Goal: Find specific page/section: Find specific page/section

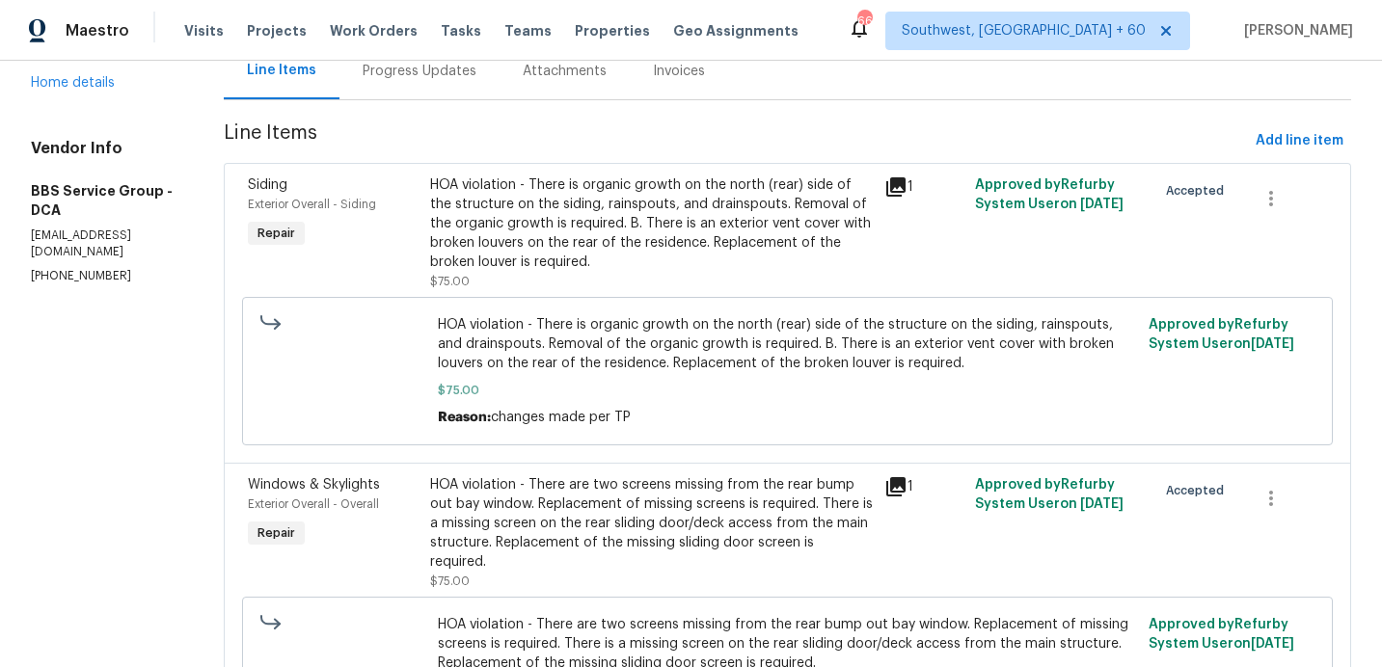
scroll to position [208, 0]
click at [888, 183] on icon at bounding box center [895, 185] width 19 height 19
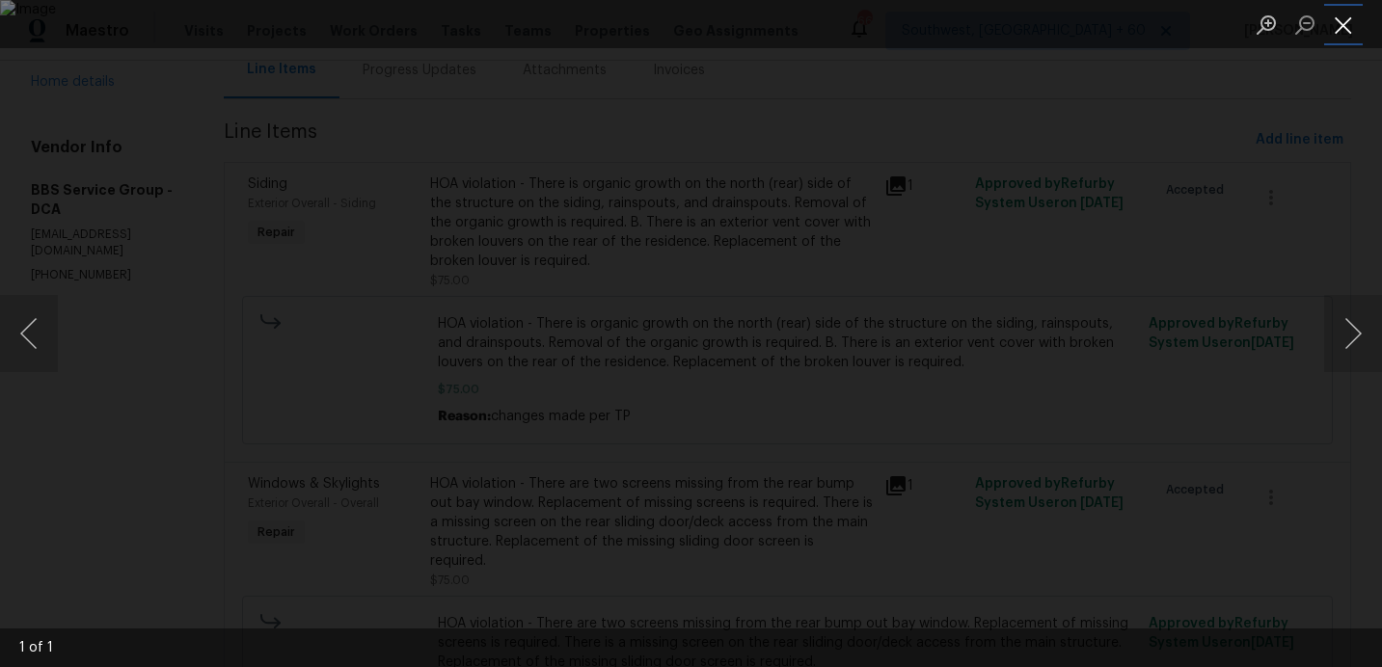
click at [1342, 23] on button "Close lightbox" at bounding box center [1343, 25] width 39 height 34
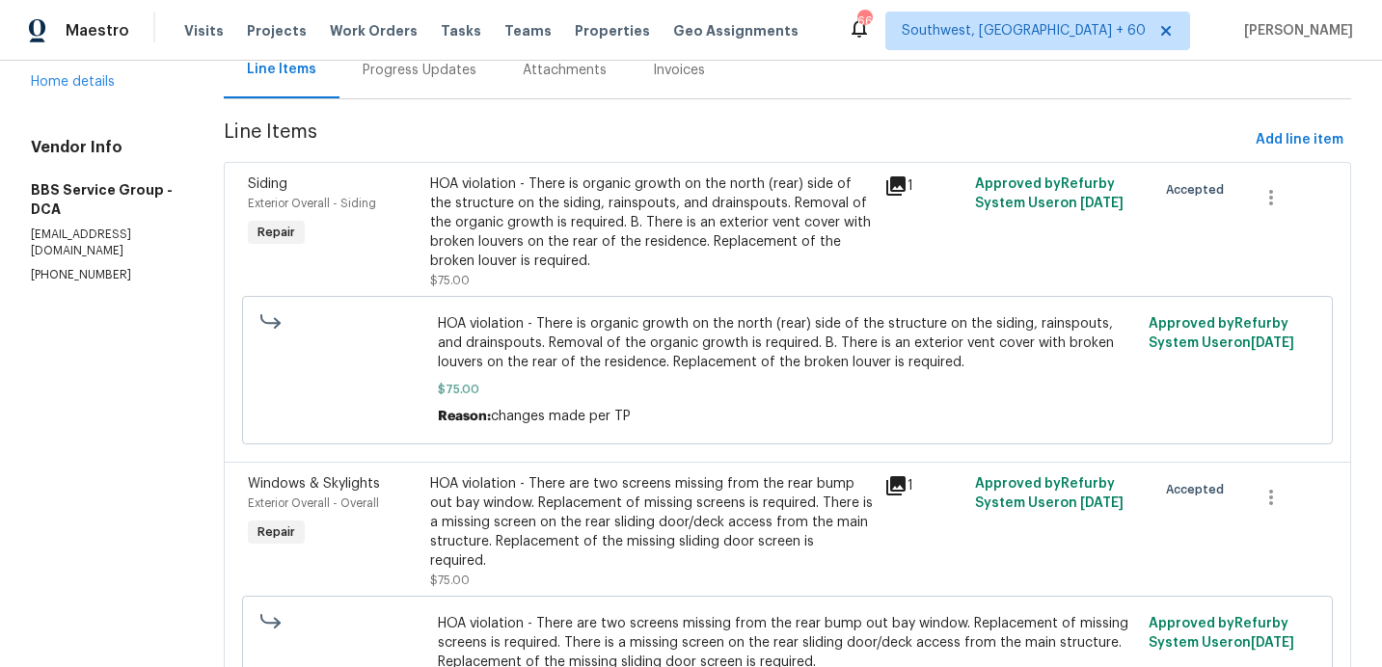
click at [894, 480] on icon at bounding box center [895, 485] width 19 height 19
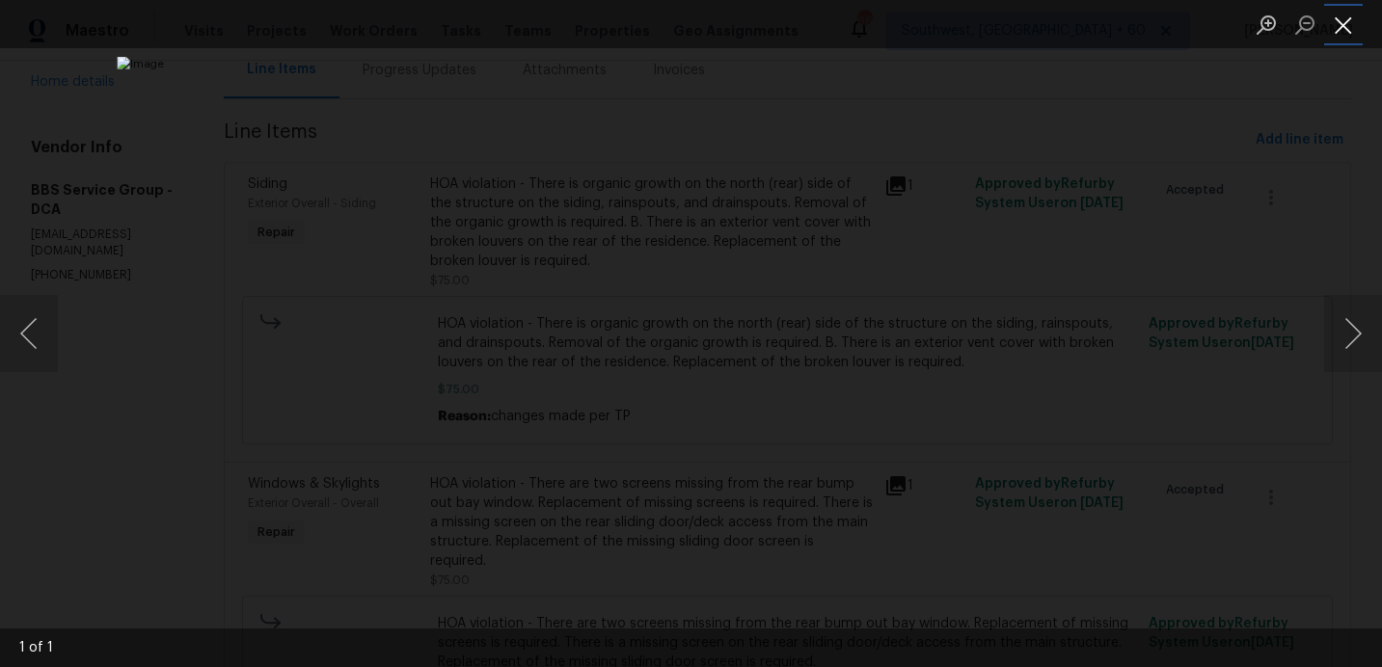
click at [1340, 26] on button "Close lightbox" at bounding box center [1343, 25] width 39 height 34
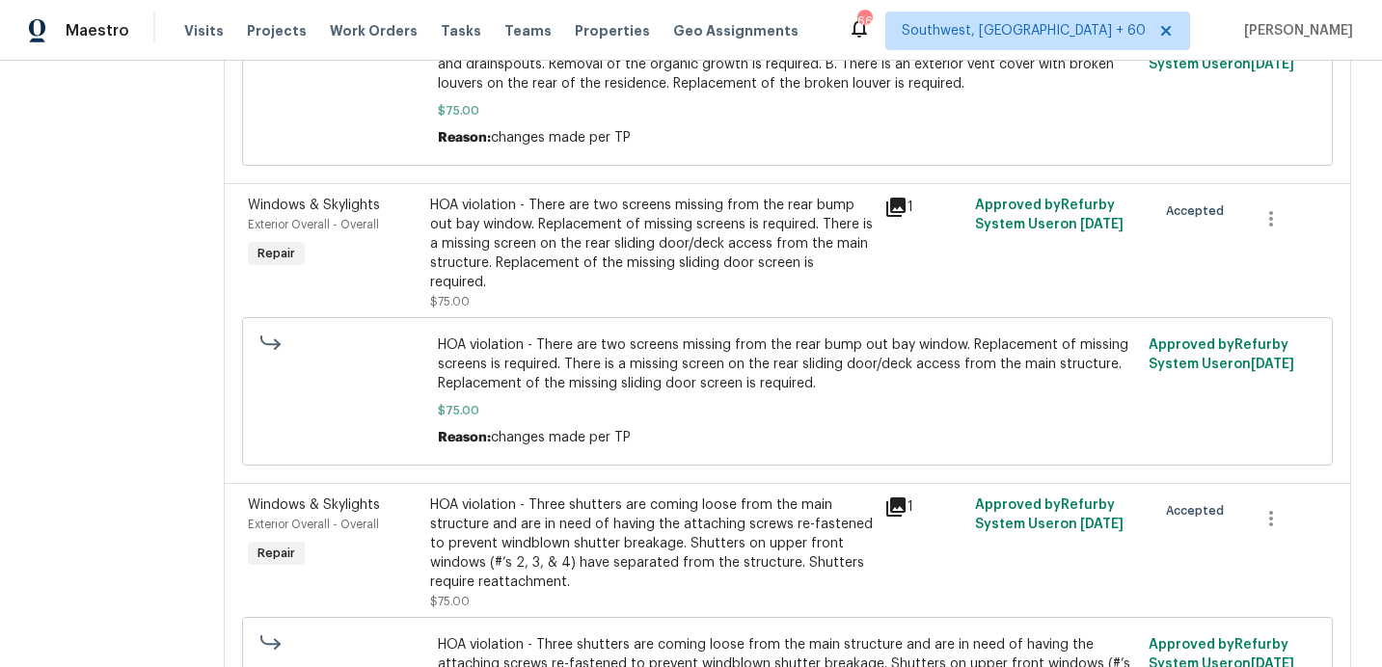
scroll to position [634, 0]
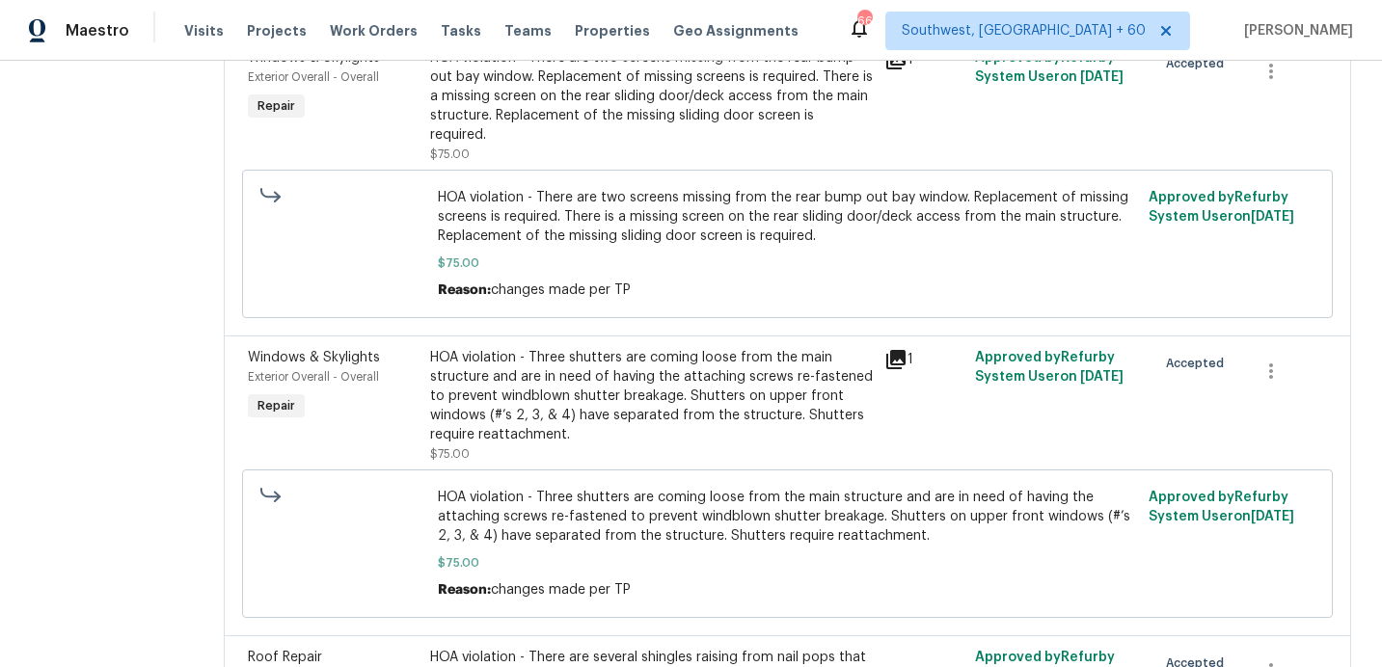
click at [896, 350] on icon at bounding box center [895, 359] width 19 height 19
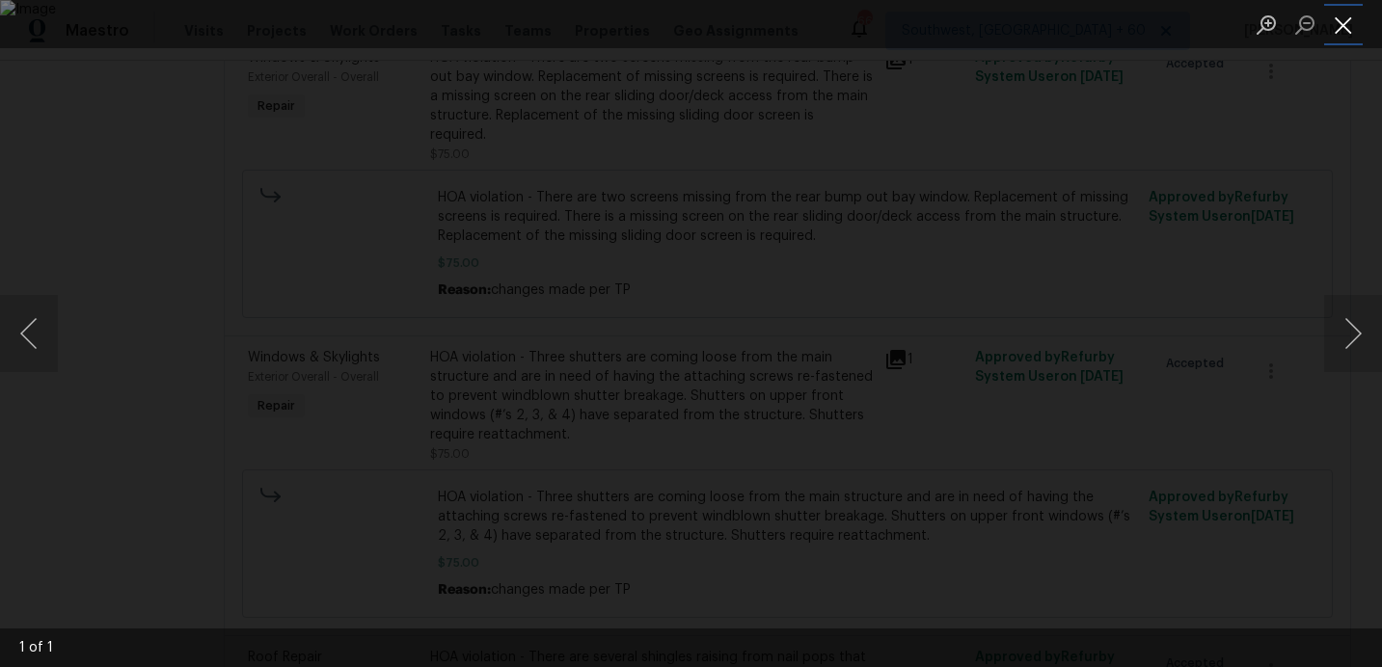
click at [1336, 27] on button "Close lightbox" at bounding box center [1343, 25] width 39 height 34
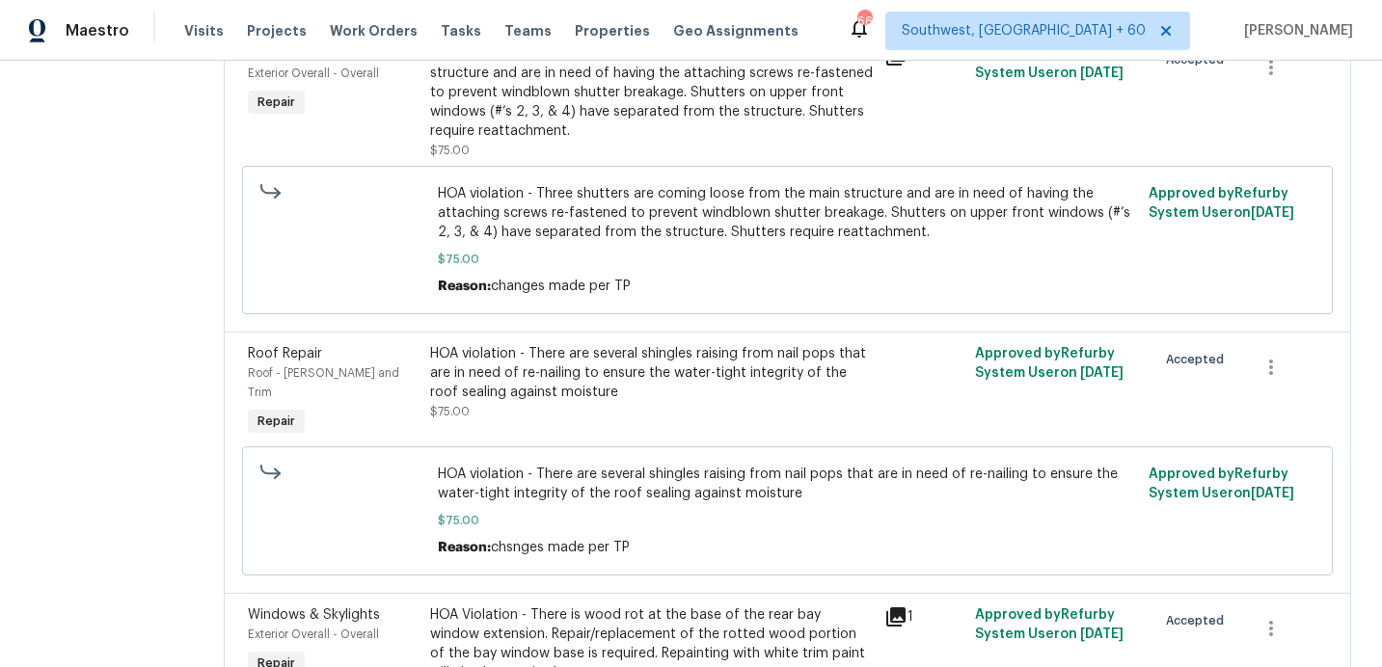
scroll to position [956, 0]
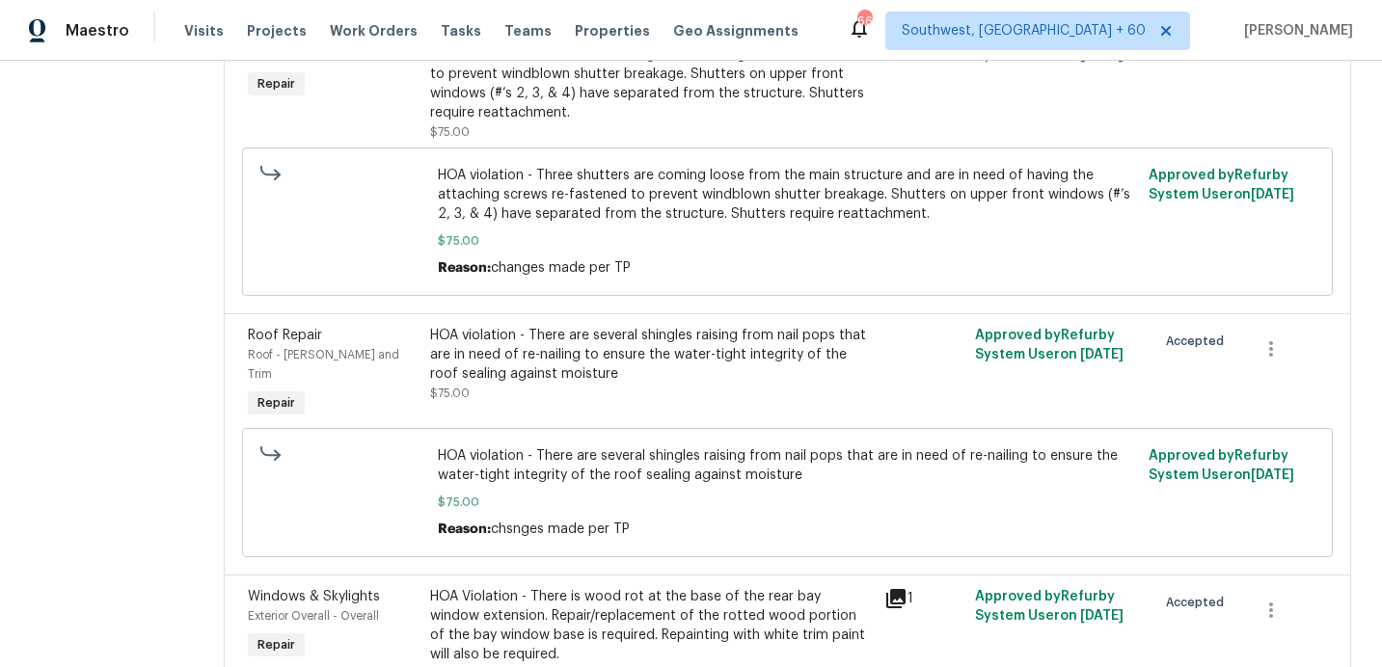
click at [890, 589] on icon at bounding box center [895, 598] width 19 height 19
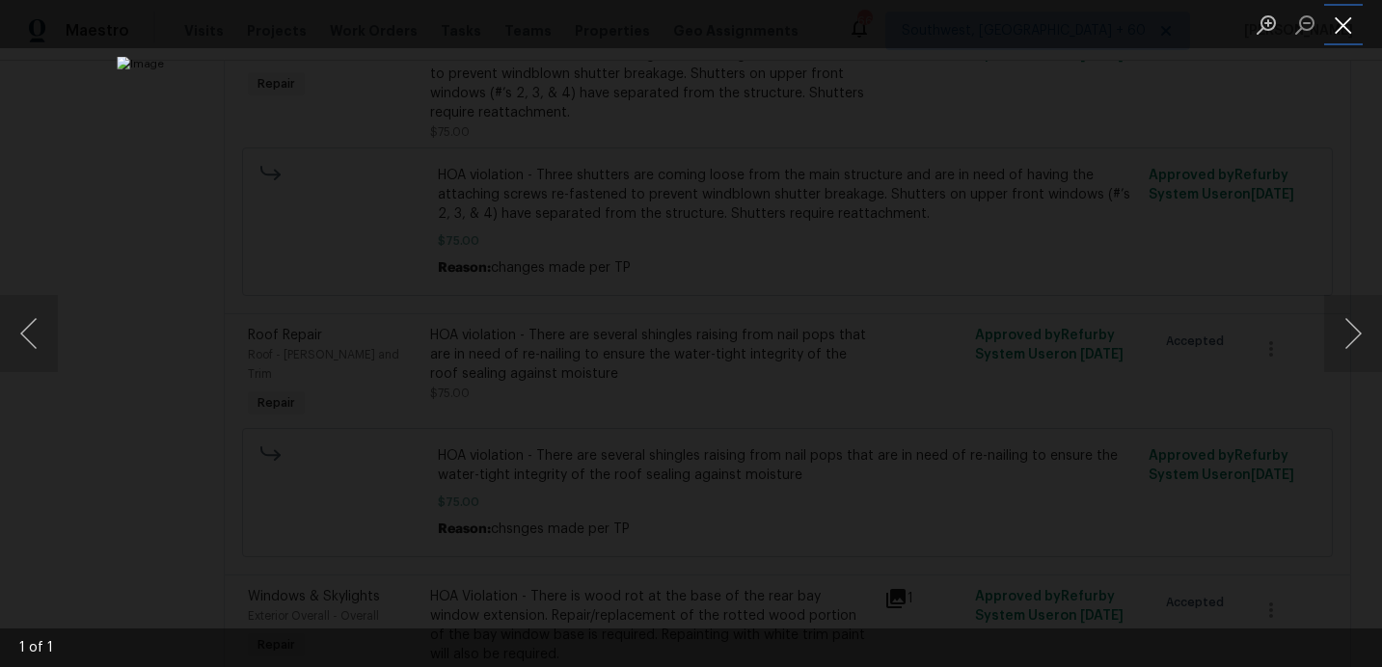
click at [1339, 25] on button "Close lightbox" at bounding box center [1343, 25] width 39 height 34
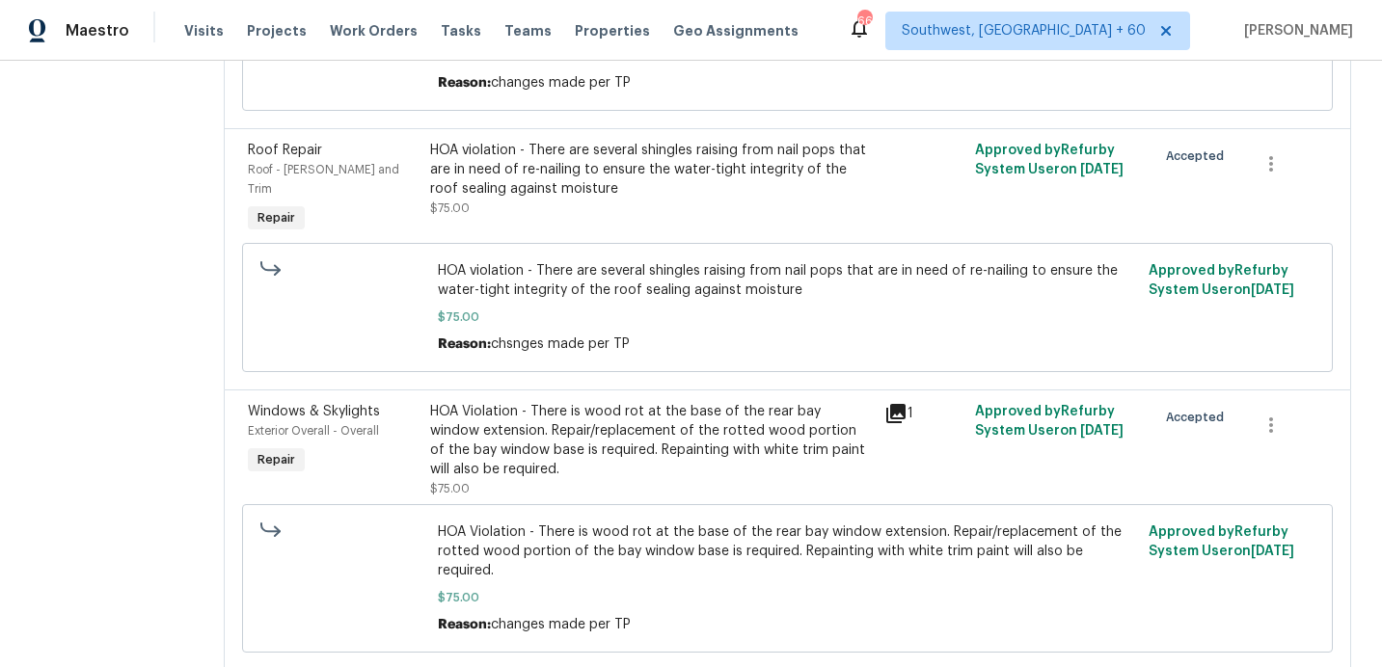
scroll to position [1146, 0]
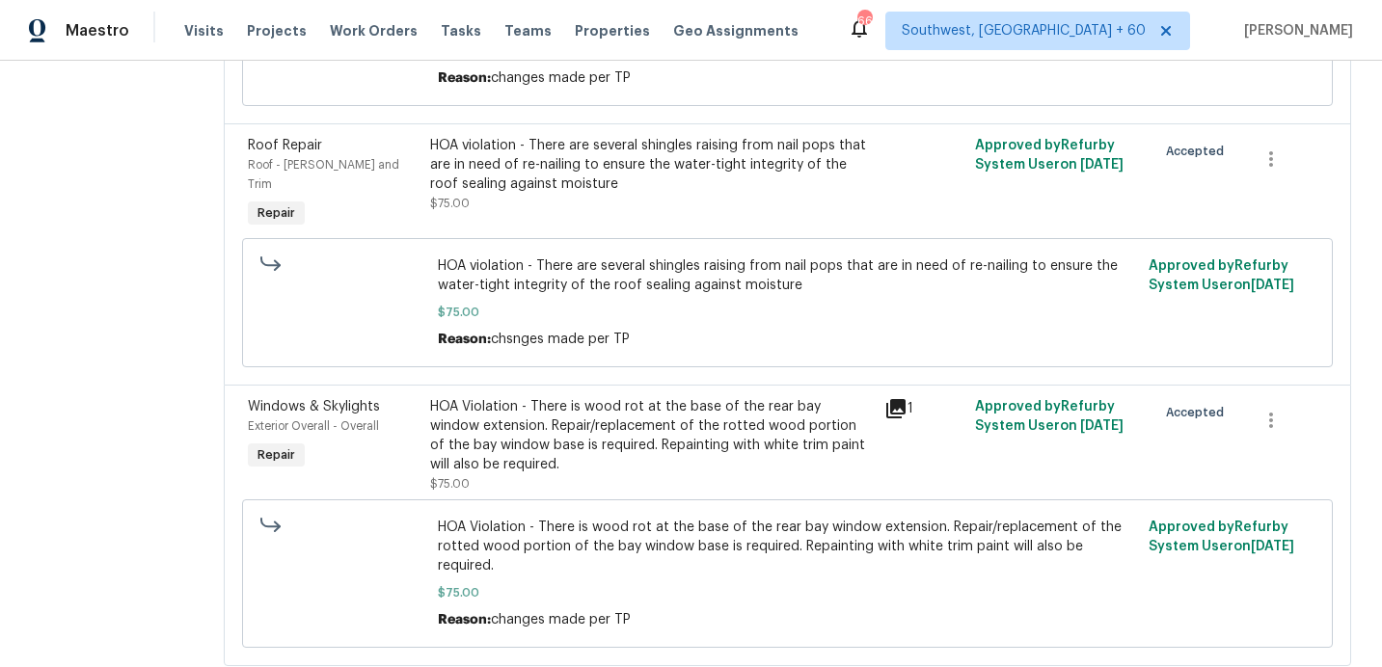
click at [886, 399] on icon at bounding box center [895, 408] width 19 height 19
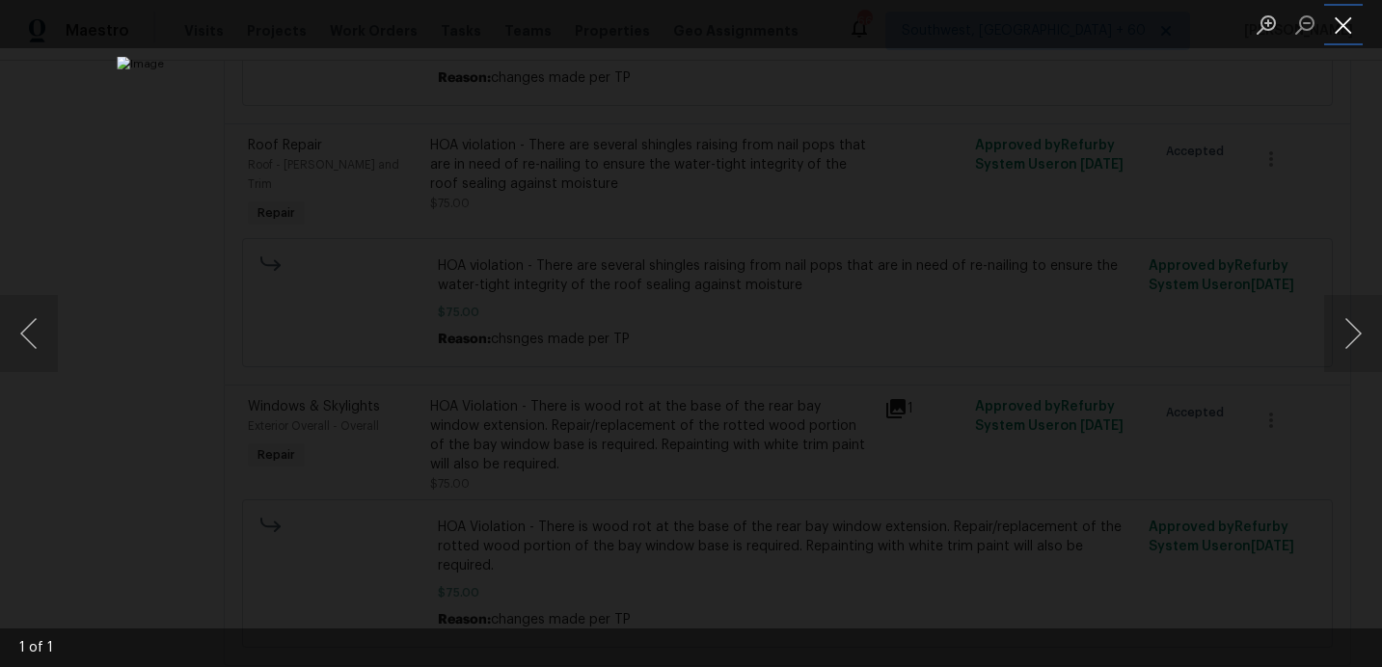
click at [1336, 25] on button "Close lightbox" at bounding box center [1343, 25] width 39 height 34
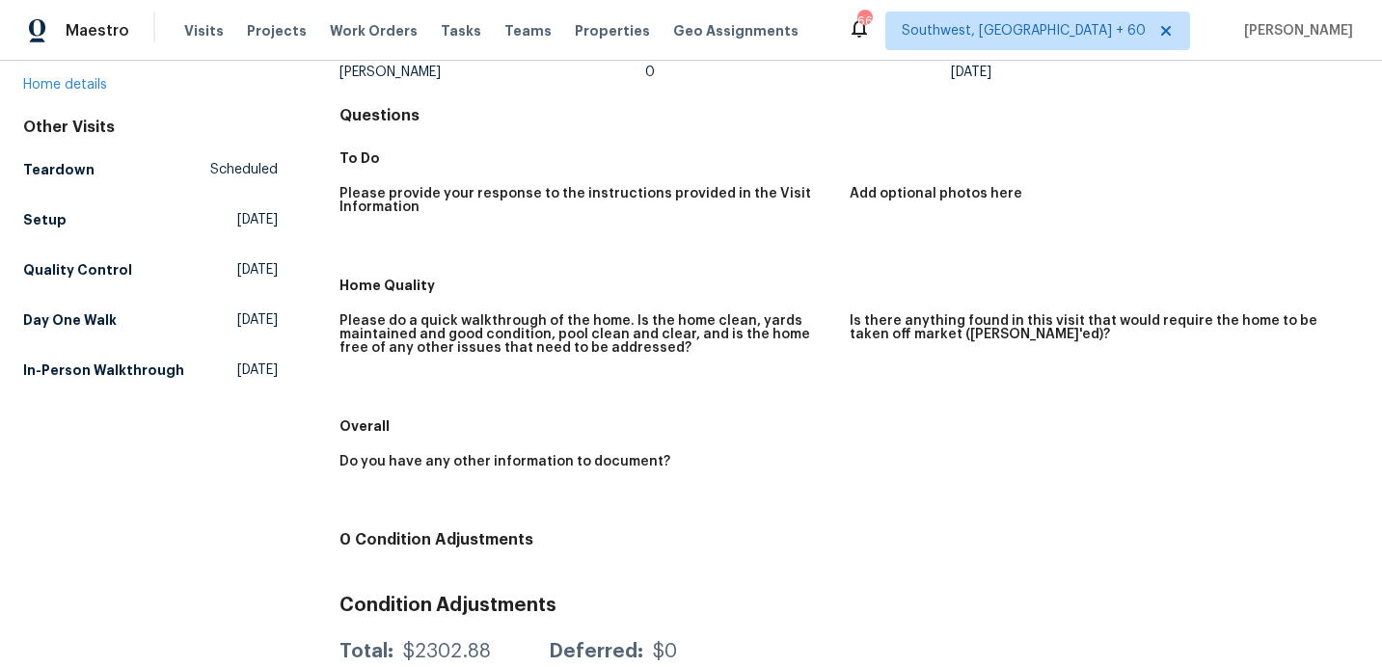
scroll to position [229, 0]
